Goal: Check status: Check status

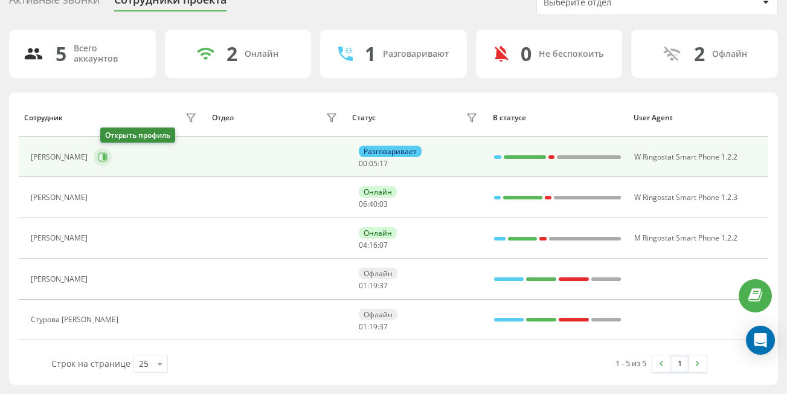
click at [103, 157] on button at bounding box center [103, 157] width 18 height 18
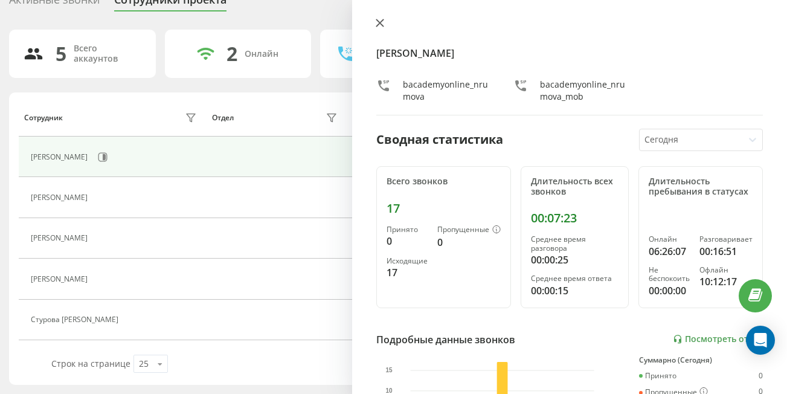
click at [378, 24] on icon at bounding box center [380, 23] width 8 height 8
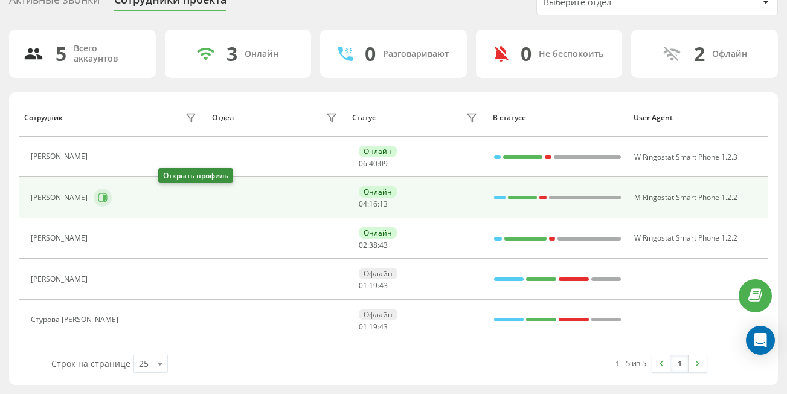
click at [108, 199] on icon at bounding box center [103, 198] width 10 height 10
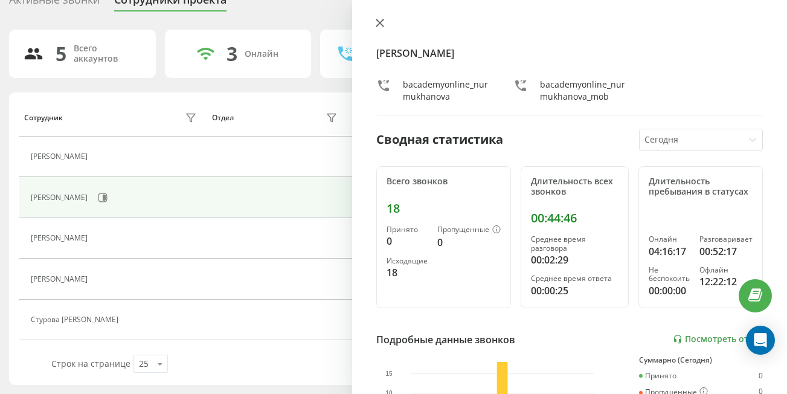
click at [378, 23] on icon at bounding box center [380, 23] width 8 height 8
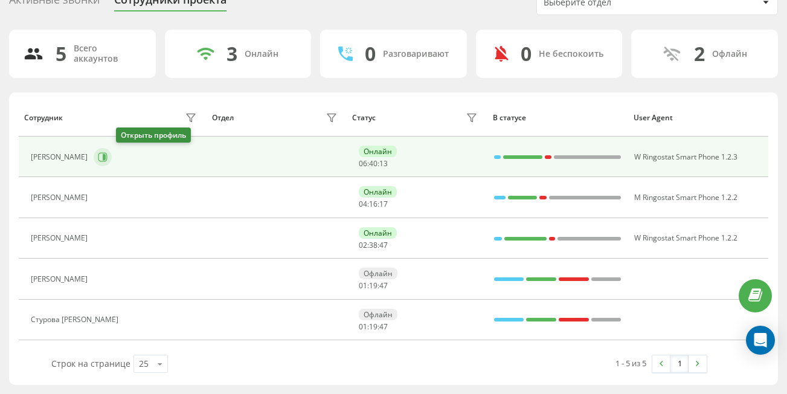
click at [108, 158] on icon at bounding box center [103, 157] width 10 height 10
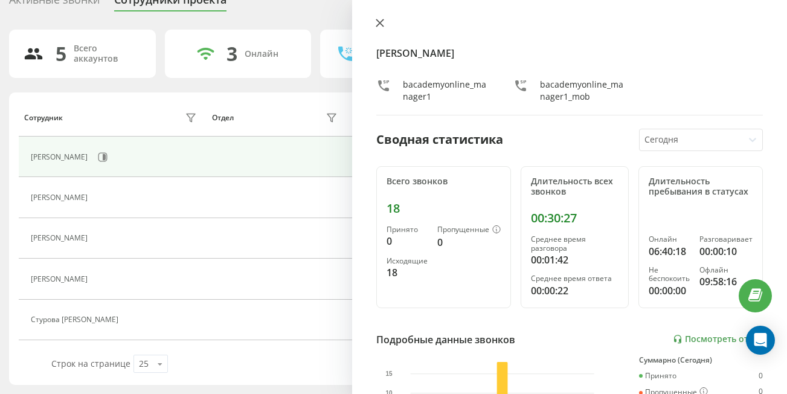
click at [376, 25] on icon at bounding box center [380, 23] width 8 height 8
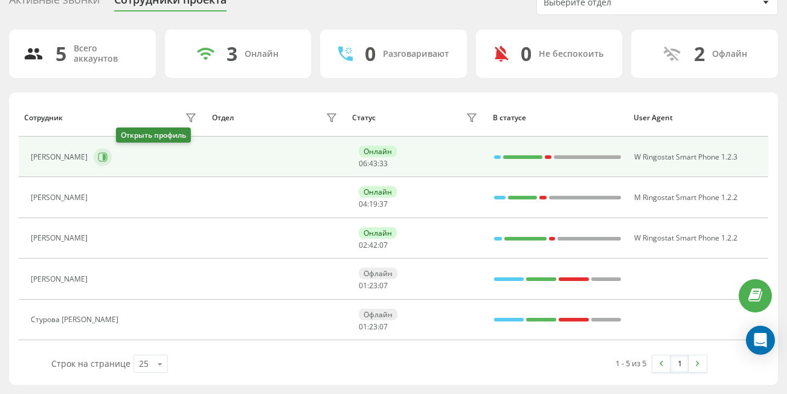
click at [112, 164] on button at bounding box center [103, 157] width 18 height 18
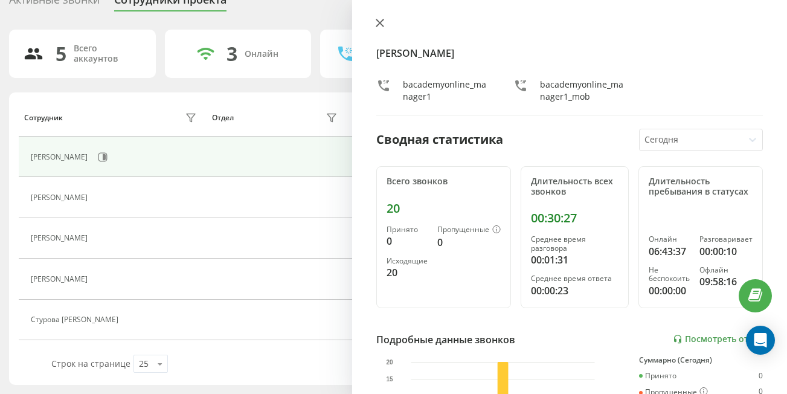
click at [381, 25] on icon at bounding box center [380, 23] width 8 height 8
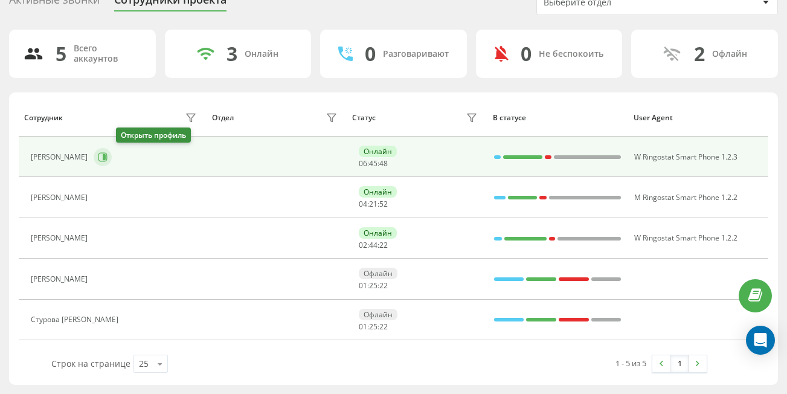
click at [108, 161] on icon at bounding box center [102, 156] width 9 height 9
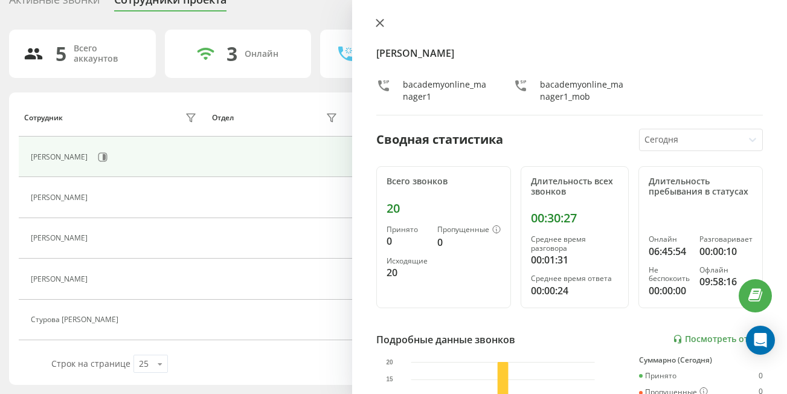
click at [379, 24] on icon at bounding box center [379, 22] width 7 height 7
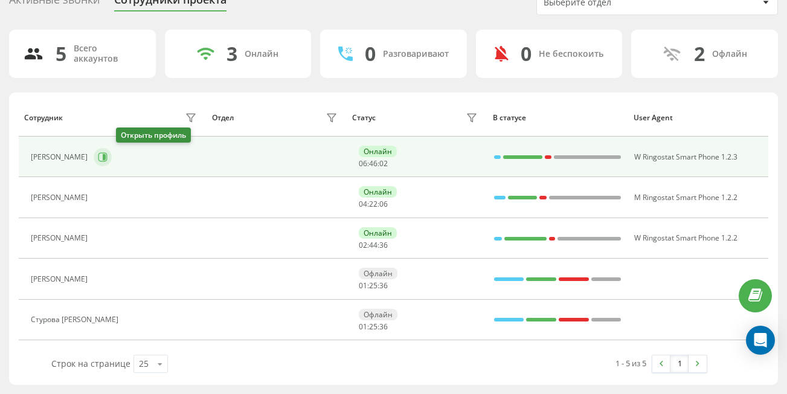
click at [106, 158] on icon at bounding box center [104, 157] width 3 height 6
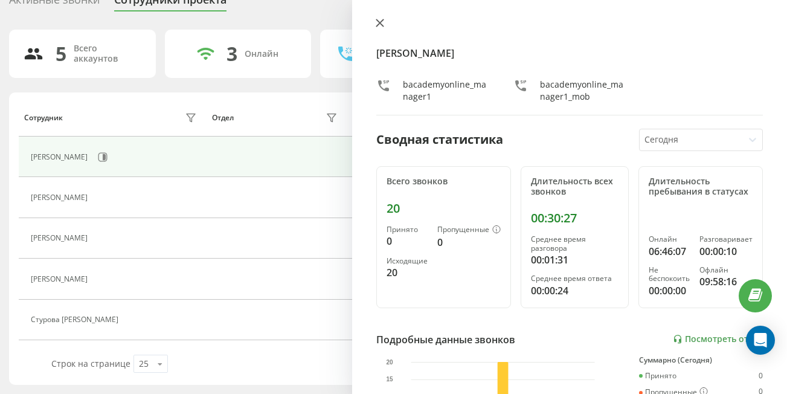
click at [382, 22] on icon at bounding box center [379, 22] width 7 height 7
